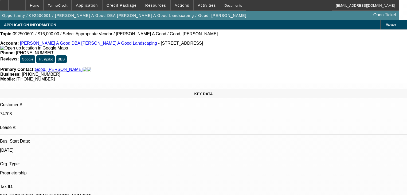
select select "0"
select select "2"
select select "0.1"
select select "4"
